Goal: Check status: Check status

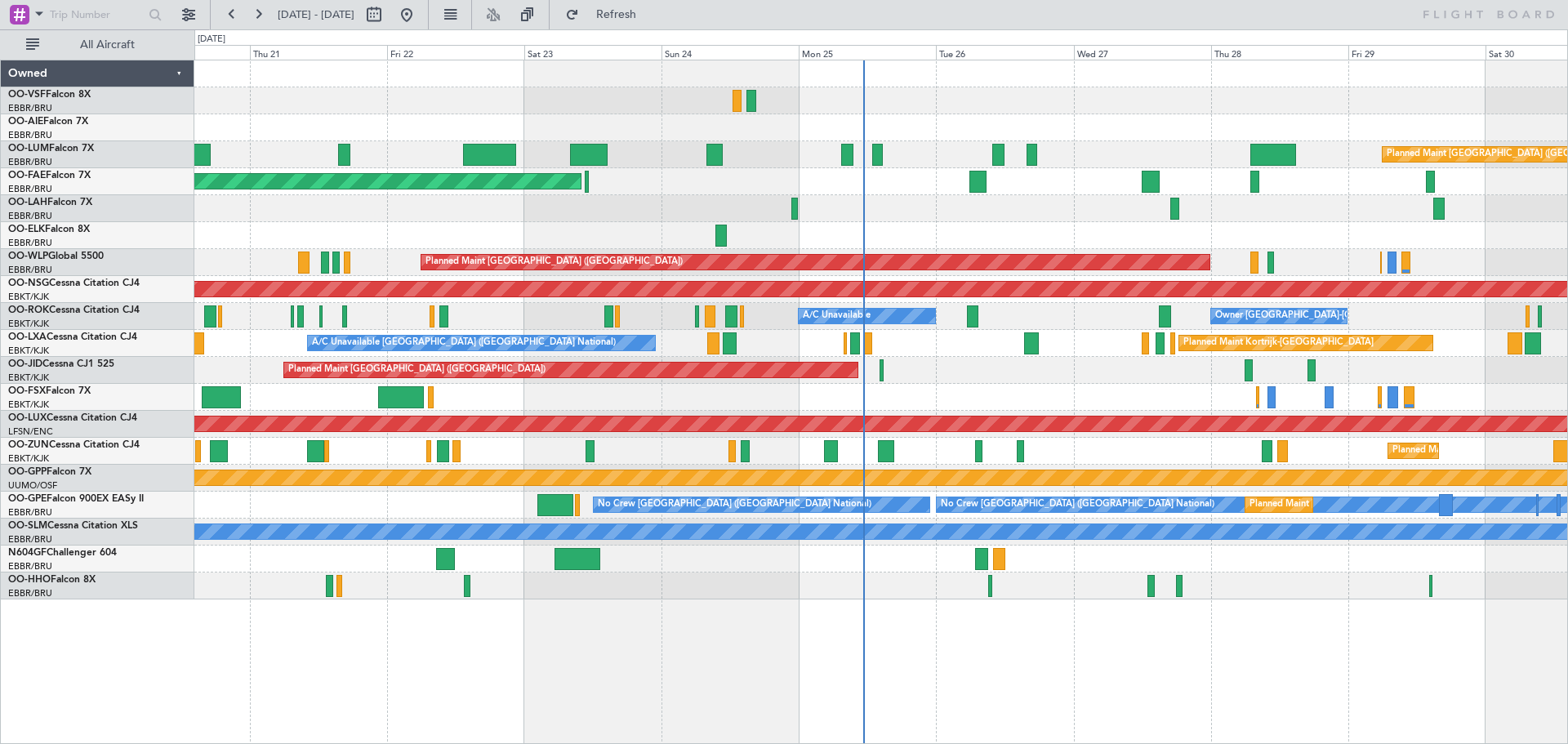
click at [918, 115] on div "Planned Maint [GEOGRAPHIC_DATA] ([GEOGRAPHIC_DATA]) Planned Maint [GEOGRAPHIC_D…" at bounding box center [880, 329] width 1372 height 538
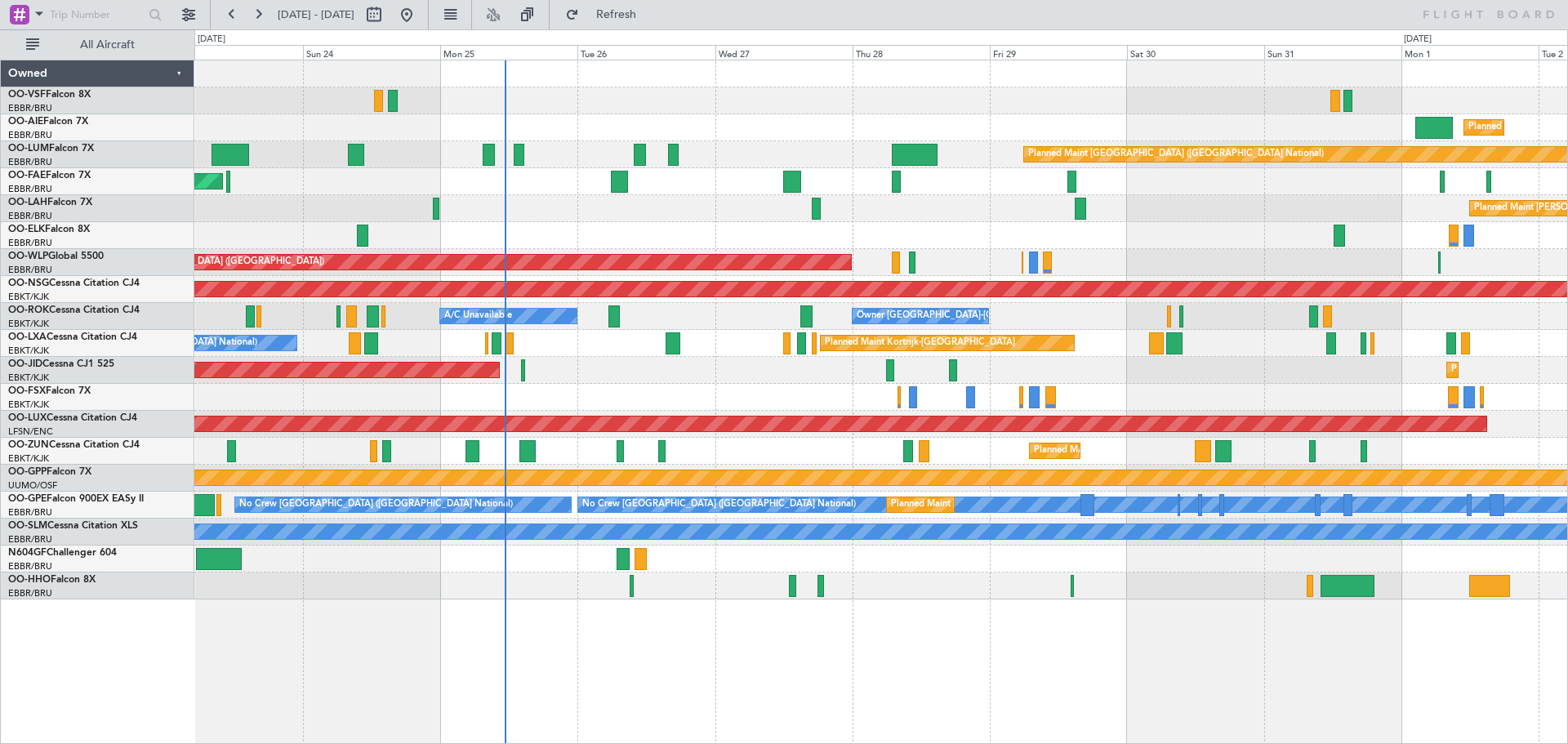
click at [959, 199] on div "Planned Maint [PERSON_NAME]-[GEOGRAPHIC_DATA][PERSON_NAME] ([GEOGRAPHIC_DATA][P…" at bounding box center [880, 208] width 1372 height 27
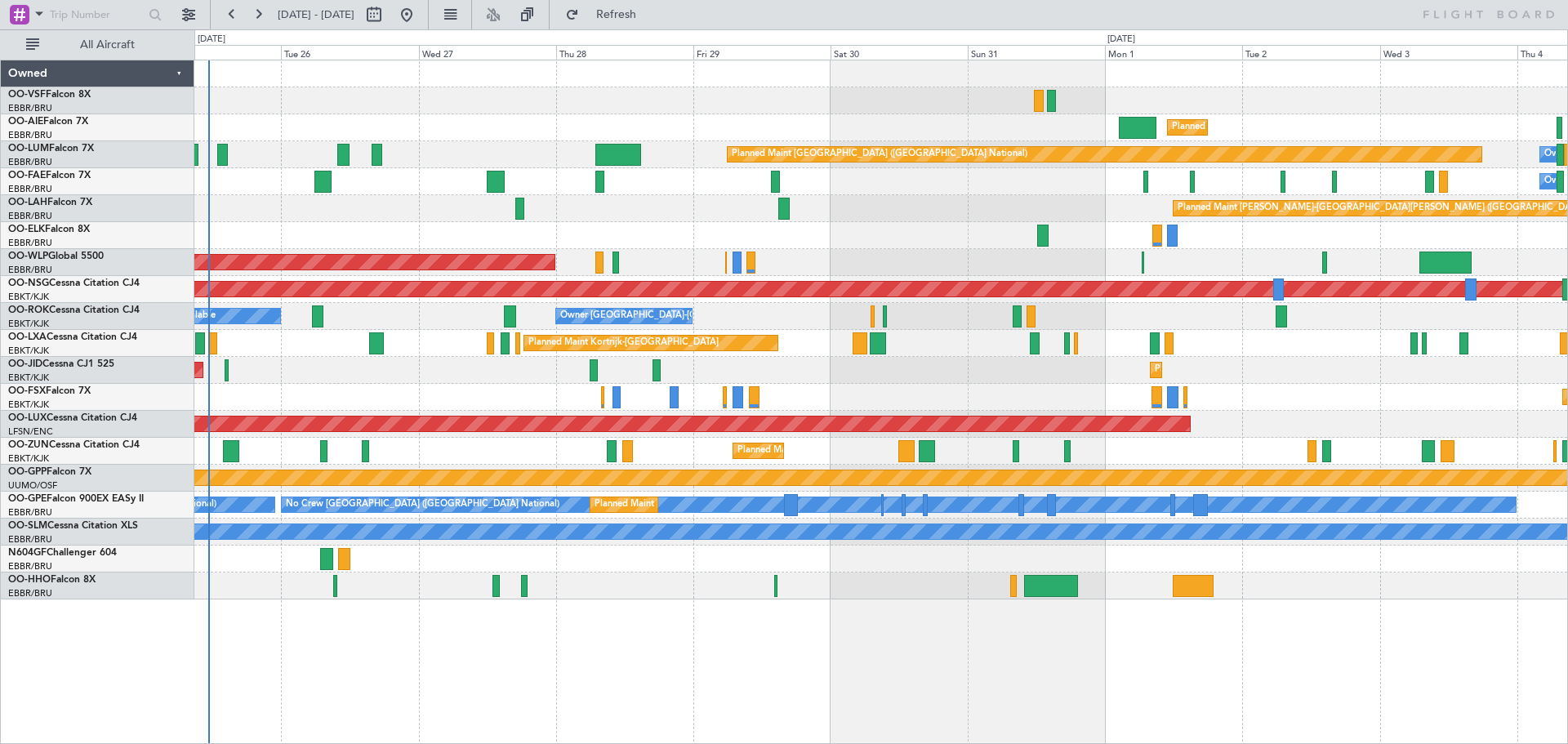
click at [461, 141] on div "Planned Maint [GEOGRAPHIC_DATA] ([GEOGRAPHIC_DATA] National) Owner [GEOGRAPHIC_…" at bounding box center [880, 154] width 1372 height 27
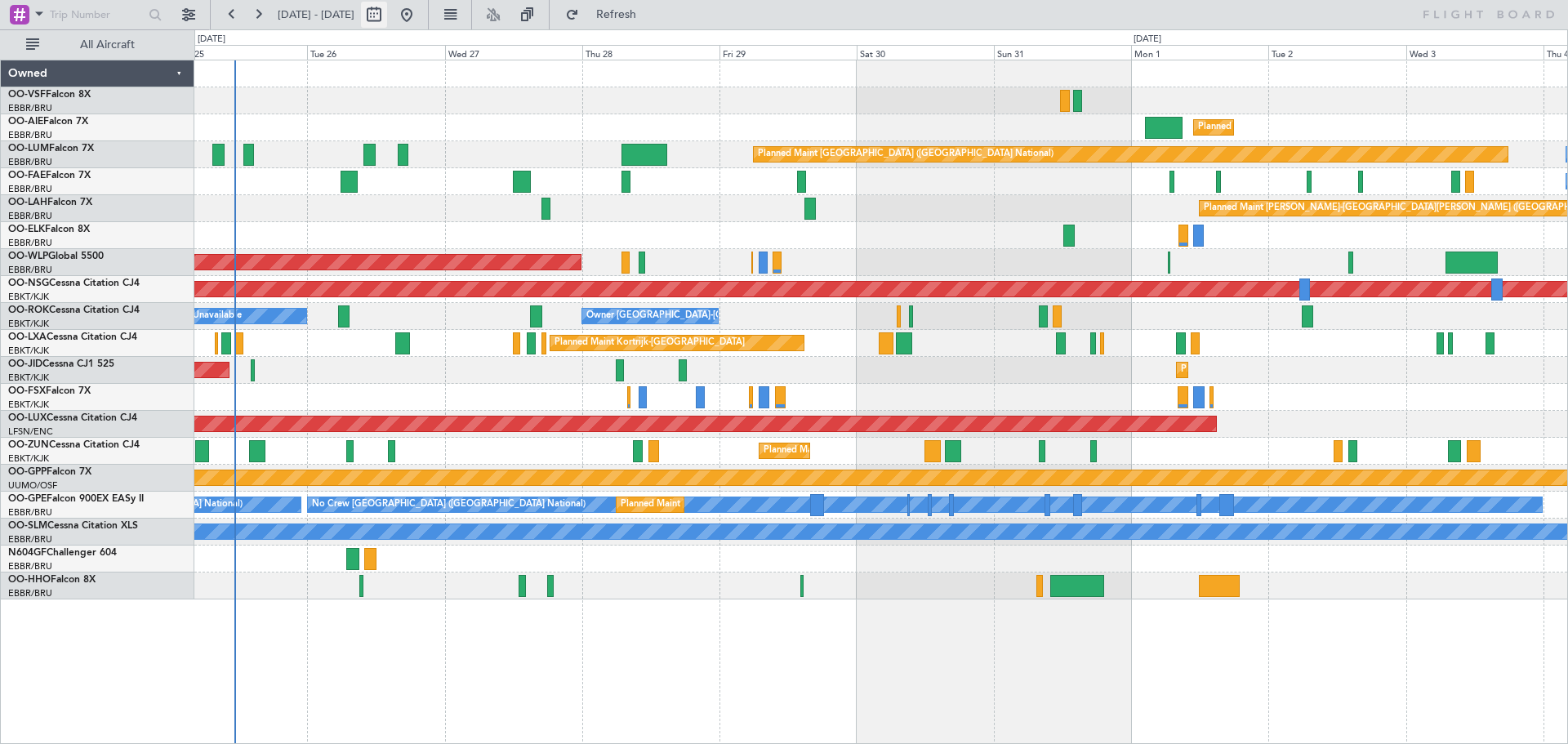
click at [387, 18] on button at bounding box center [373, 15] width 26 height 26
select select "8"
select select "2025"
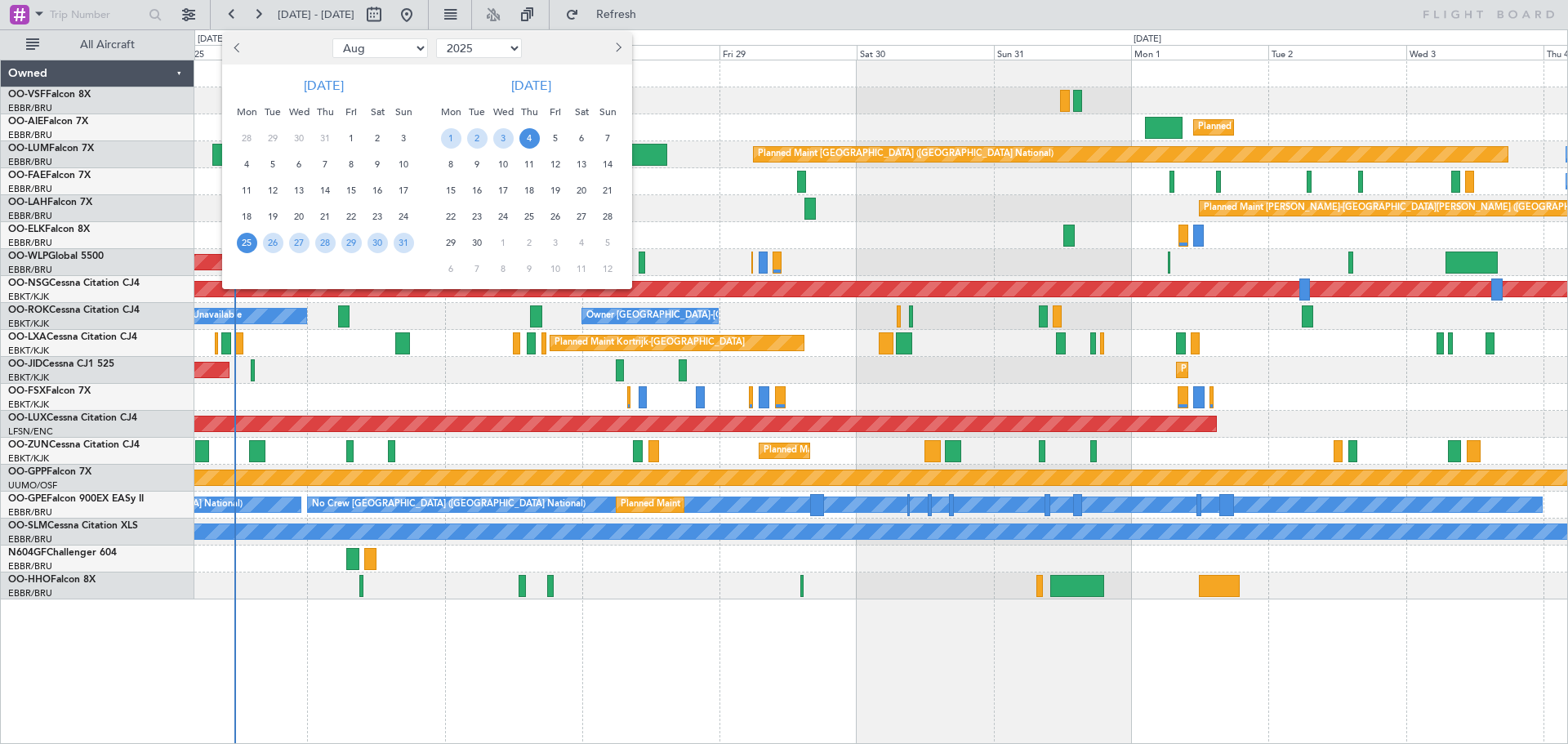
click at [241, 49] on span "Previous month" at bounding box center [238, 47] width 10 height 10
select select "4"
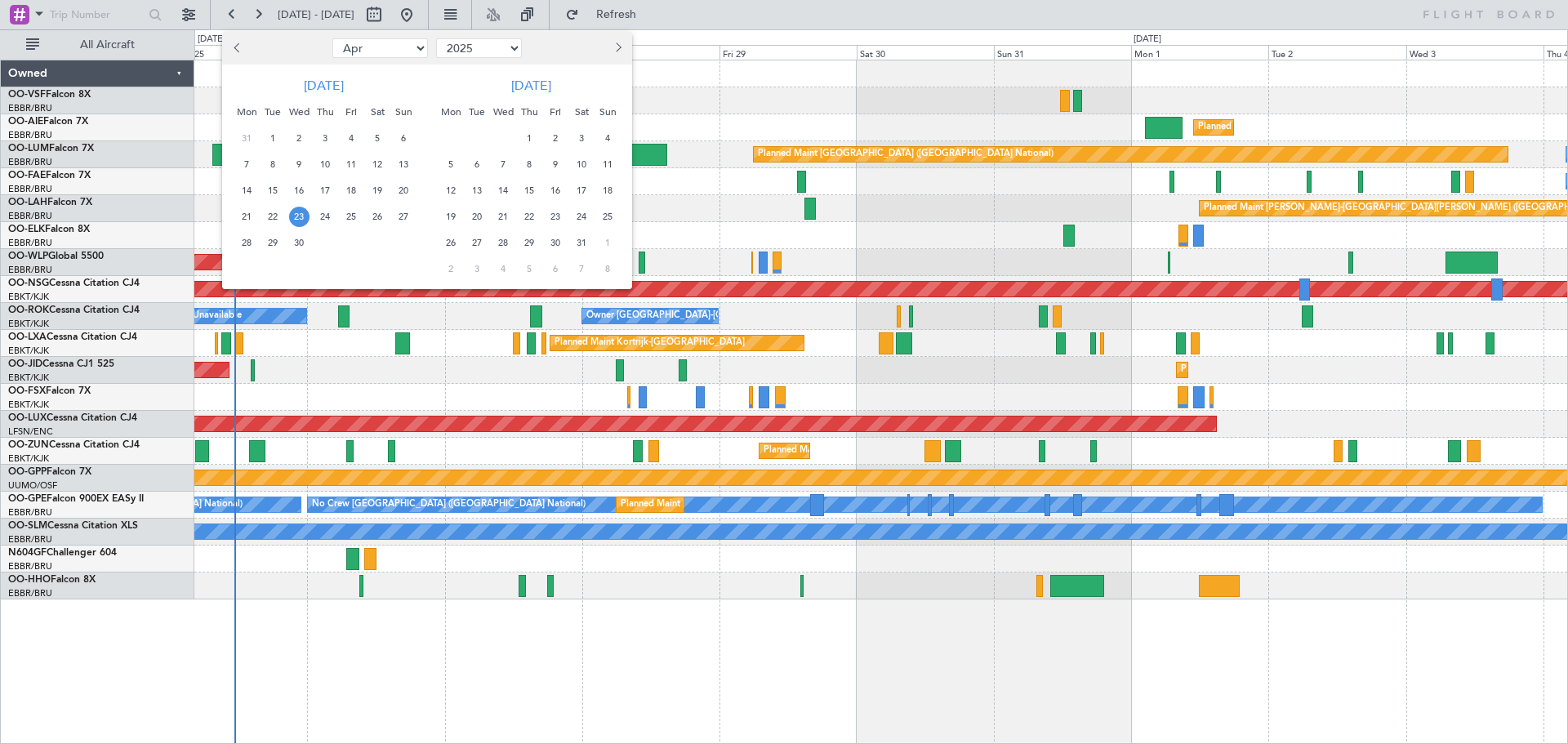
click at [300, 216] on span "23" at bounding box center [299, 217] width 20 height 20
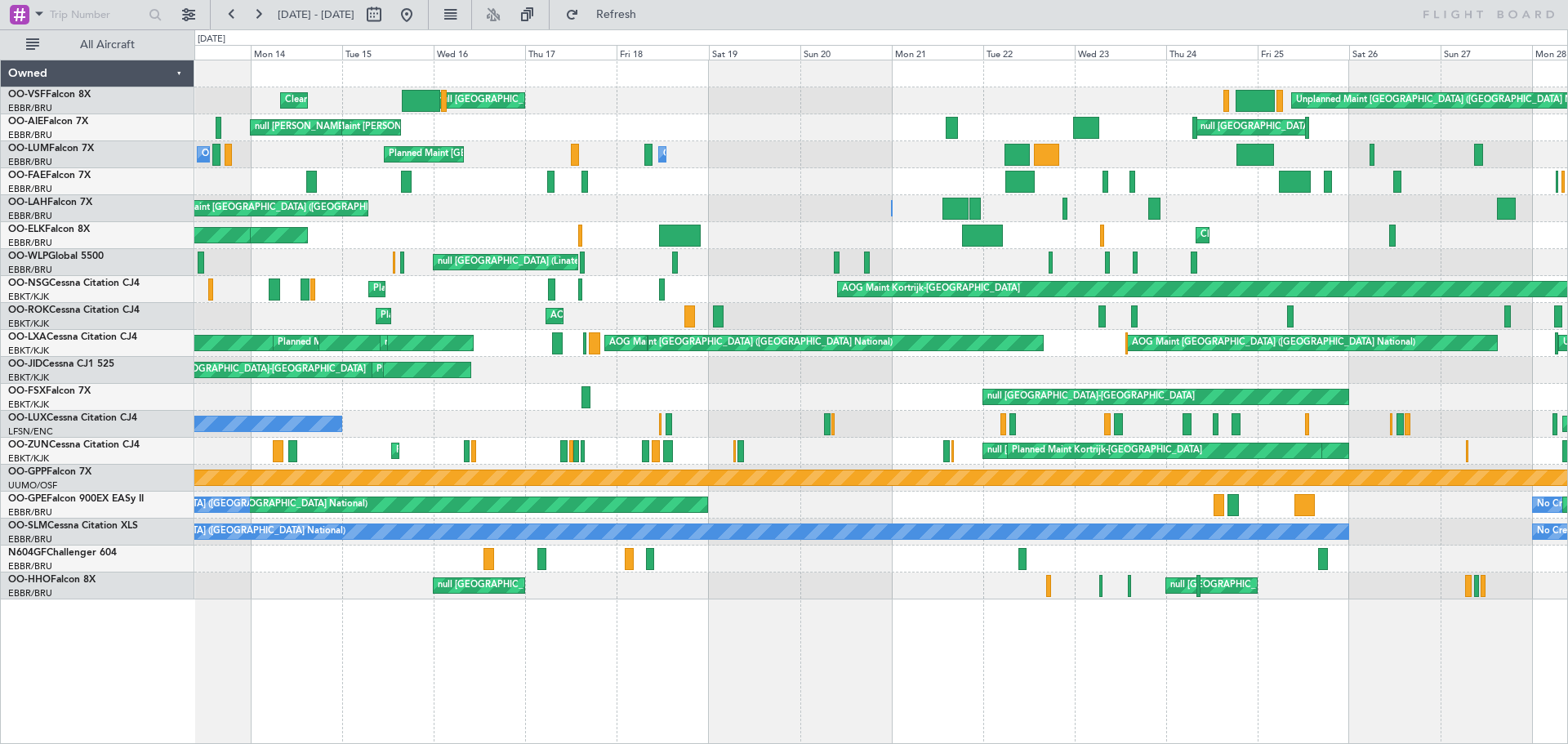
click at [799, 409] on div "Cleaning [GEOGRAPHIC_DATA] ([GEOGRAPHIC_DATA] National) null [GEOGRAPHIC_DATA] …" at bounding box center [880, 329] width 1372 height 538
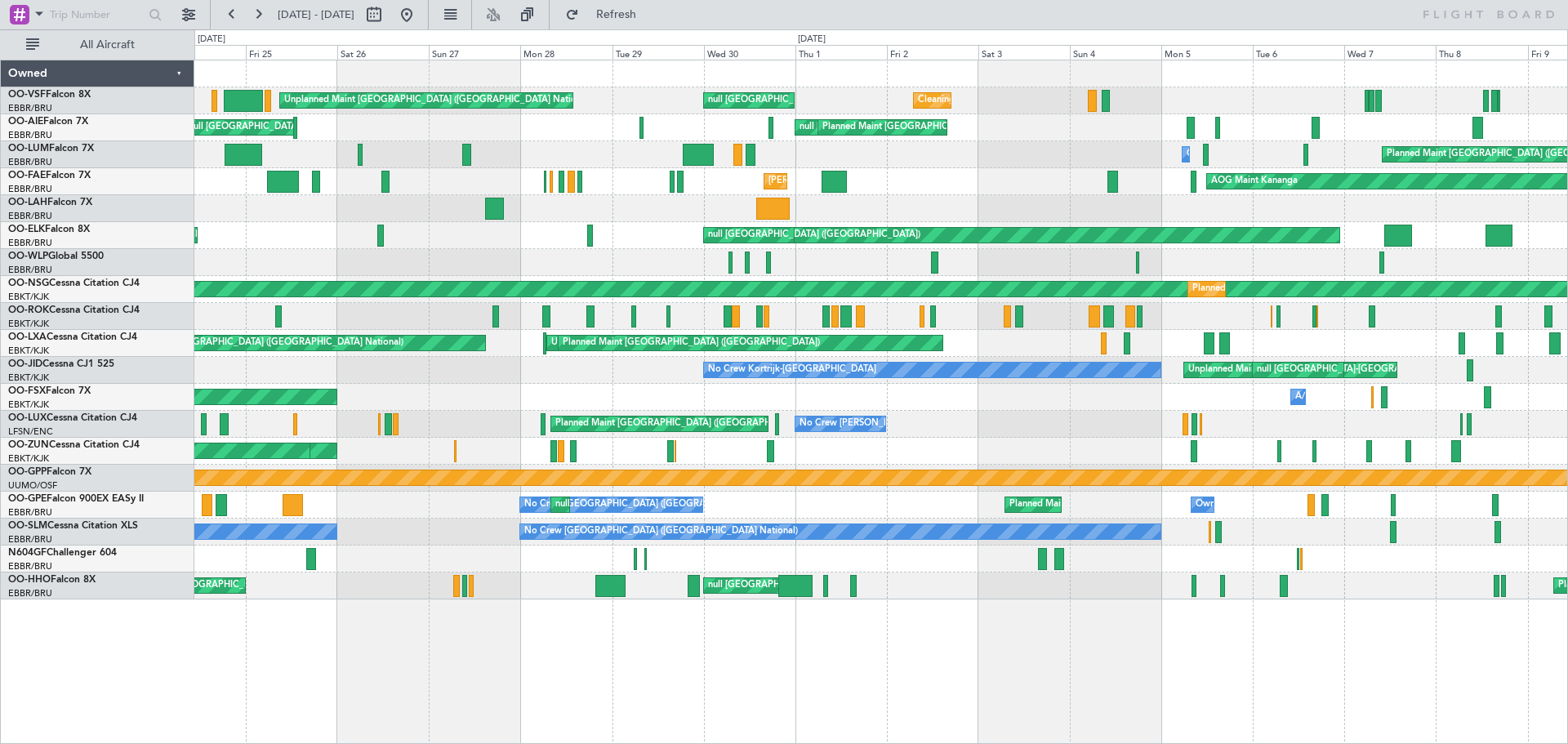
click at [495, 417] on div "Unplanned Maint [GEOGRAPHIC_DATA] ([GEOGRAPHIC_DATA] National) null [GEOGRAPHIC…" at bounding box center [880, 329] width 1372 height 538
